Goal: Transaction & Acquisition: Purchase product/service

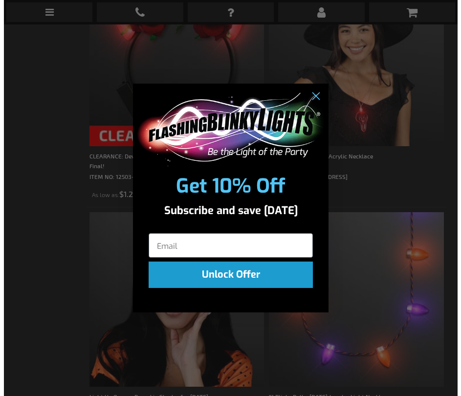
scroll to position [836, 0]
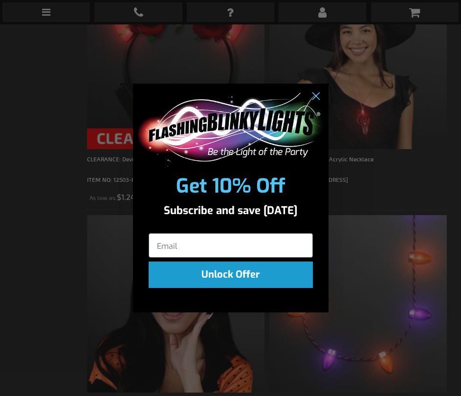
drag, startPoint x: 456, startPoint y: 18, endPoint x: 440, endPoint y: 39, distance: 26.8
click at [316, 95] on icon "Close dialog" at bounding box center [315, 96] width 7 height 7
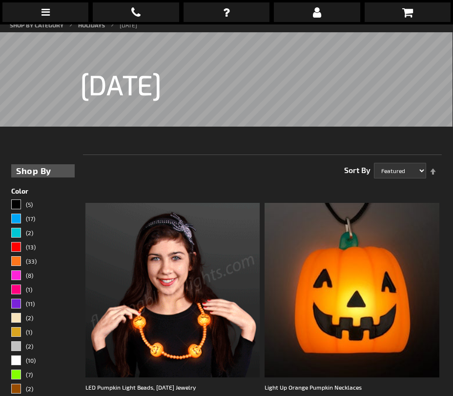
scroll to position [76, 0]
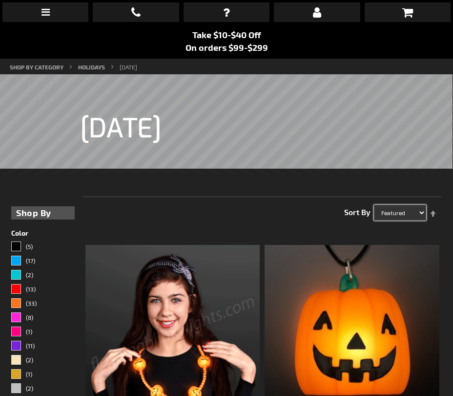
click at [418, 205] on select "Featured Name Price Best Sellers" at bounding box center [400, 213] width 52 height 16
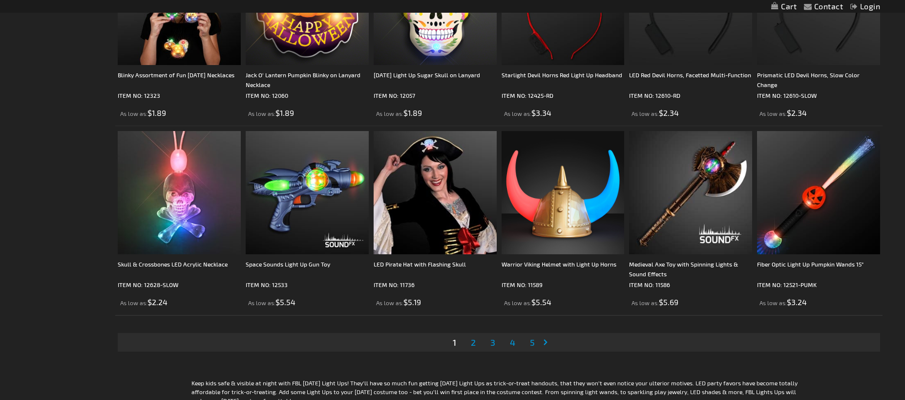
scroll to position [1836, 0]
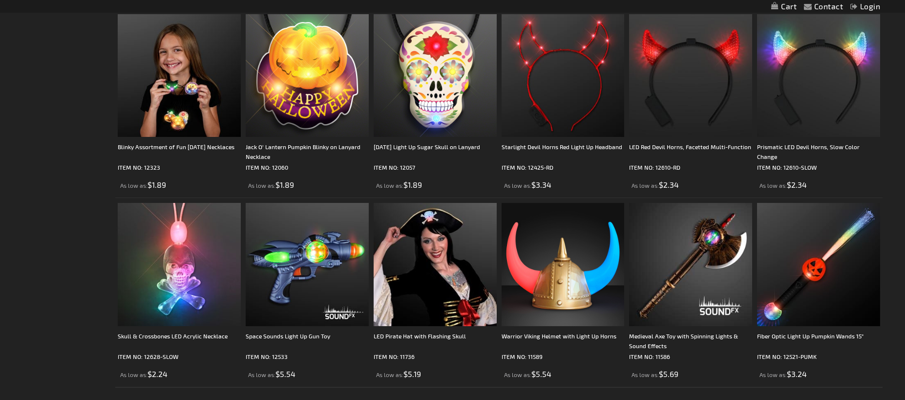
click at [453, 3] on div "Contact Compare Products Login Skip to Content My Cart My Cart Close You have n…" at bounding box center [452, 6] width 905 height 13
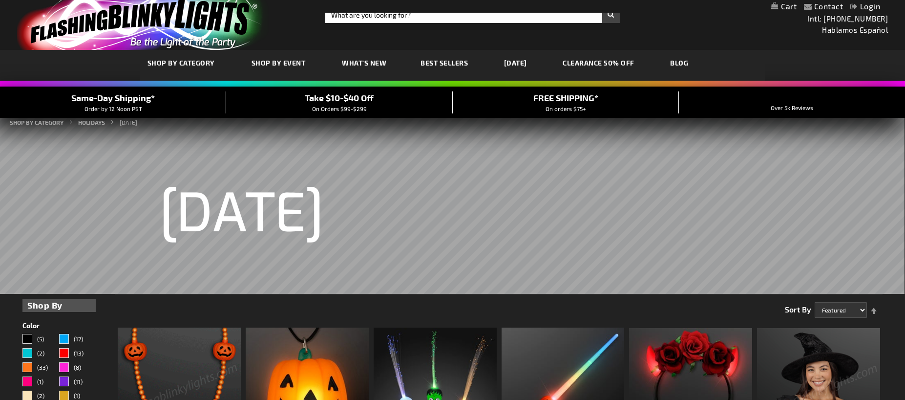
scroll to position [0, 0]
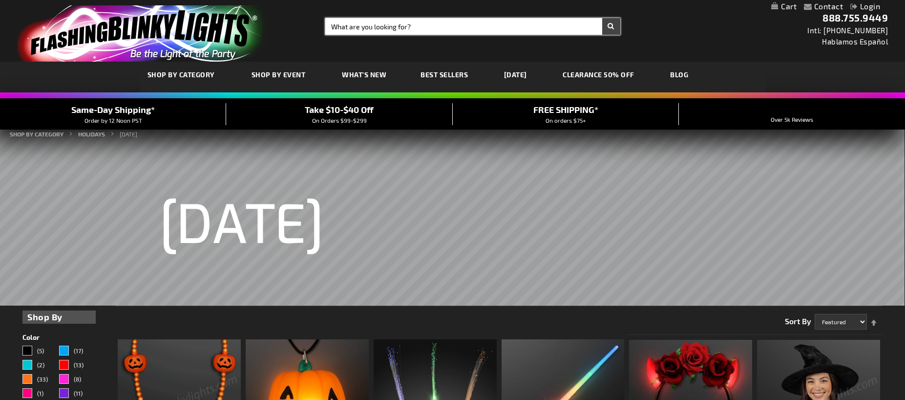
click at [331, 23] on input "Search" at bounding box center [472, 26] width 294 height 17
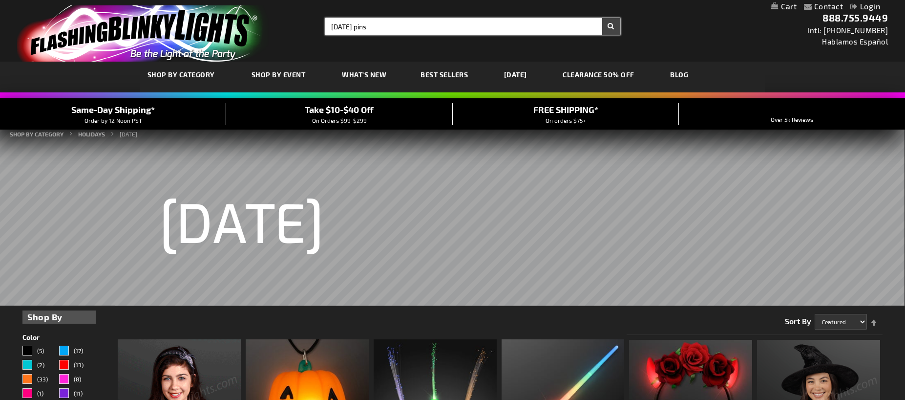
type input "[DATE] pins"
click at [453, 18] on button "Search" at bounding box center [611, 26] width 18 height 17
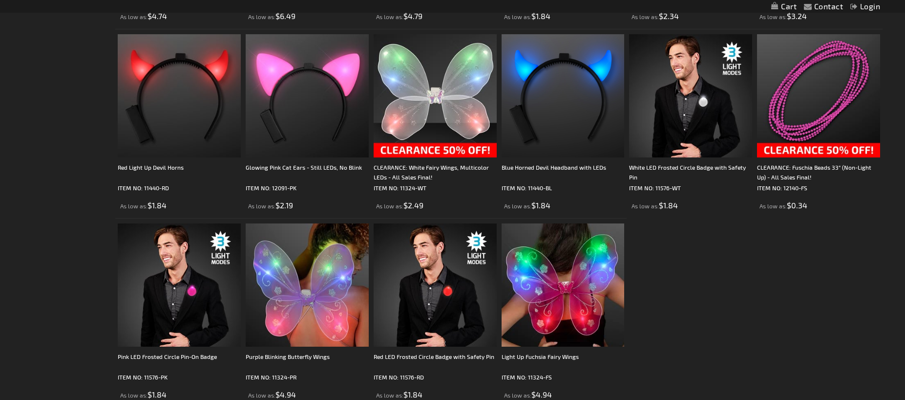
scroll to position [1153, 0]
